Goal: Information Seeking & Learning: Understand process/instructions

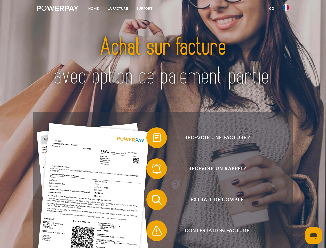
click at [58, 9] on img at bounding box center [58, 8] width 42 height 5
click at [286, 9] on img at bounding box center [286, 7] width 6 height 6
click at [272, 9] on link "CG" at bounding box center [272, 8] width 14 height 9
click at [153, 139] on span at bounding box center [149, 138] width 26 height 26
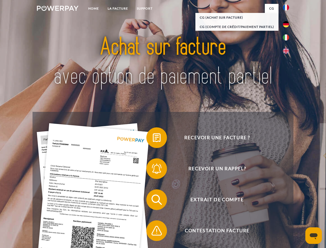
click at [153, 170] on span at bounding box center [149, 169] width 26 height 26
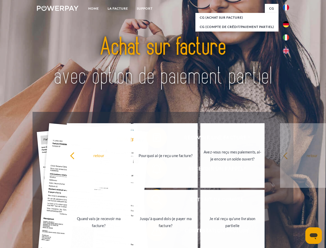
click at [153, 201] on link "Jusqu'à quand dois-je payer ma facture?" at bounding box center [165, 222] width 64 height 65
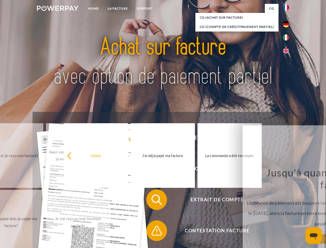
click at [153, 232] on span at bounding box center [149, 231] width 26 height 26
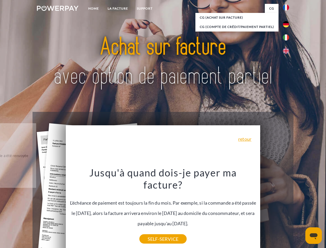
click at [314, 235] on icon "Ouvrir la fenêtre de messagerie" at bounding box center [314, 236] width 8 height 6
